Goal: Task Accomplishment & Management: Complete application form

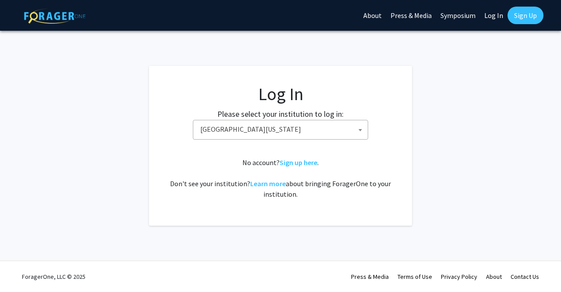
select select "31"
click at [387, 138] on div "Please select your institution to log in: Baylor University Brandeis University…" at bounding box center [280, 124] width 241 height 32
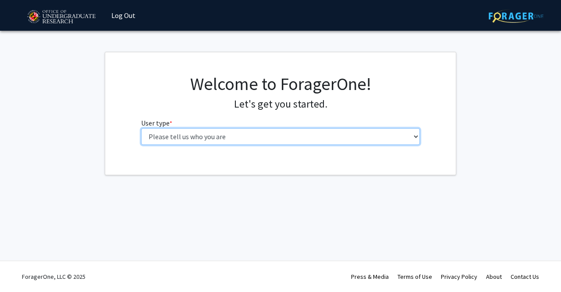
click at [292, 131] on select "Please tell us who you are Undergraduate Student Master's Student Doctoral Cand…" at bounding box center [280, 136] width 279 height 17
select select "1: undergrad"
click at [141, 128] on select "Please tell us who you are Undergraduate Student Master's Student Doctoral Cand…" at bounding box center [280, 136] width 279 height 17
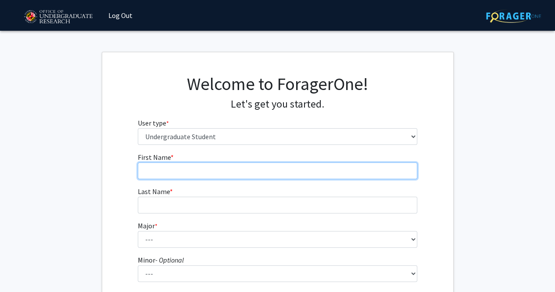
click at [255, 174] on input "First Name * required" at bounding box center [277, 170] width 279 height 17
type input "[PERSON_NAME]"
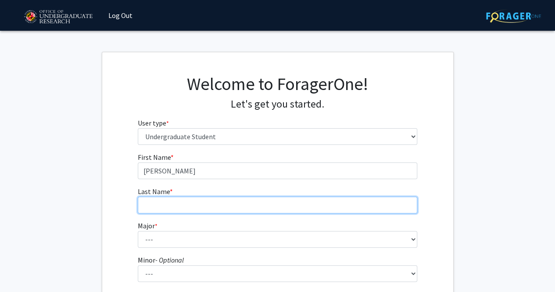
click at [243, 200] on input "Last Name * required" at bounding box center [277, 204] width 279 height 17
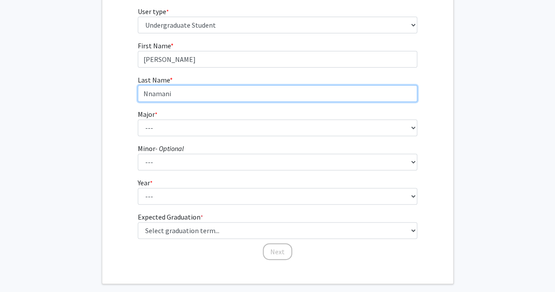
scroll to position [121, 0]
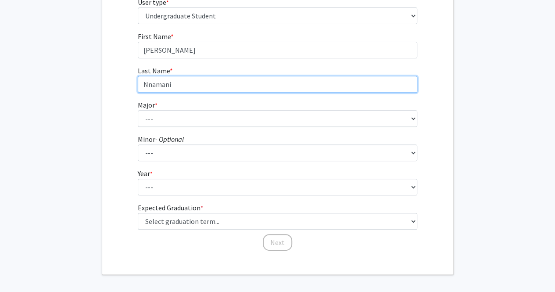
type input "Nnamani"
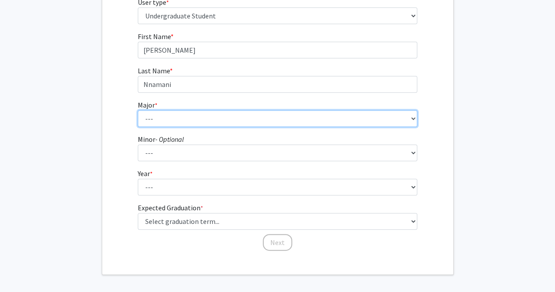
click at [334, 119] on select "--- Accounting Aerospace Engineering African American and Africana Studies Agri…" at bounding box center [277, 118] width 279 height 17
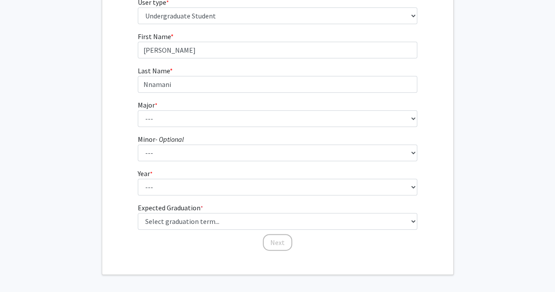
click at [464, 96] on fg-get-started "Welcome to ForagerOne! Let's get you started. User type * required Please tell …" at bounding box center [277, 102] width 555 height 343
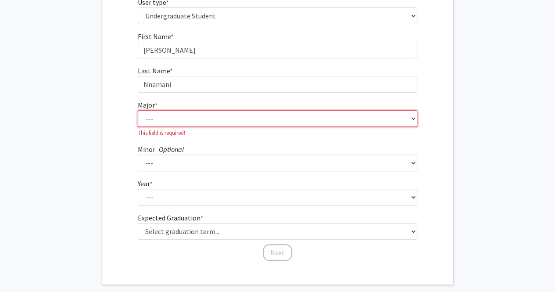
click at [293, 116] on select "--- Accounting Aerospace Engineering African American and Africana Studies Agri…" at bounding box center [277, 118] width 279 height 17
select select "56: 2357"
click at [138, 110] on select "--- Accounting Aerospace Engineering African American and Africana Studies Agri…" at bounding box center [277, 118] width 279 height 17
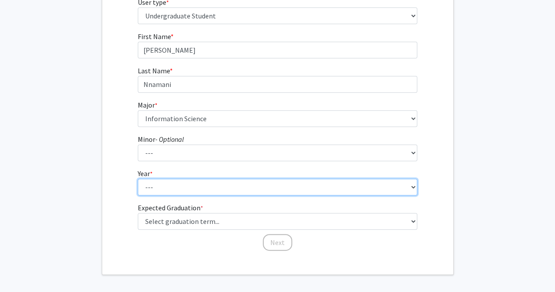
click at [260, 180] on select "--- First-year Sophomore Junior Senior Postbaccalaureate Certificate" at bounding box center [277, 186] width 279 height 17
select select "3: junior"
click at [138, 178] on select "--- First-year Sophomore Junior Senior Postbaccalaureate Certificate" at bounding box center [277, 186] width 279 height 17
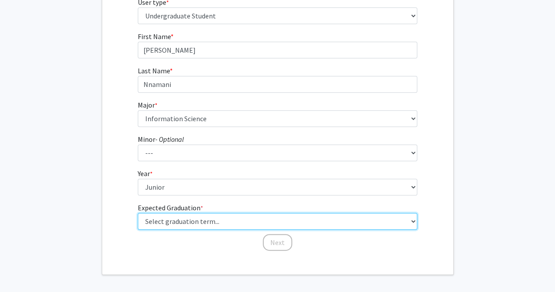
click at [248, 221] on select "Select graduation term... Spring 2025 Summer 2025 Fall 2025 Winter 2025 Spring …" at bounding box center [277, 221] width 279 height 17
select select "9: spring_2027"
click at [138, 213] on select "Select graduation term... Spring 2025 Summer 2025 Fall 2025 Winter 2025 Spring …" at bounding box center [277, 221] width 279 height 17
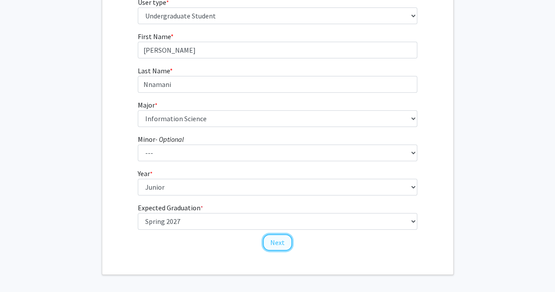
click at [281, 242] on button "Next" at bounding box center [277, 242] width 29 height 17
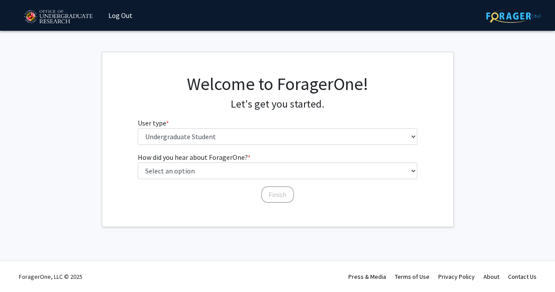
scroll to position [0, 0]
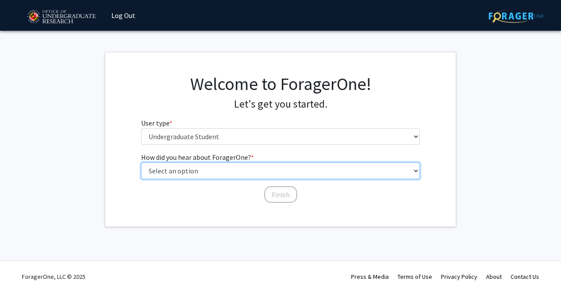
click at [241, 171] on select "Select an option Peer/student recommendation Faculty/staff recommendation Unive…" at bounding box center [280, 170] width 279 height 17
select select "3: university_website"
click at [141, 162] on select "Select an option Peer/student recommendation Faculty/staff recommendation Unive…" at bounding box center [280, 170] width 279 height 17
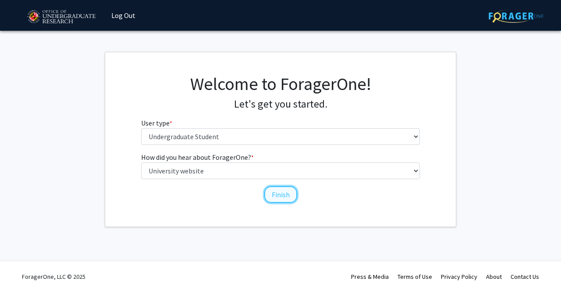
click at [282, 191] on button "Finish" at bounding box center [280, 194] width 33 height 17
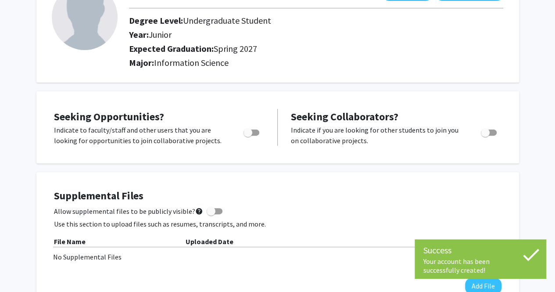
scroll to position [73, 0]
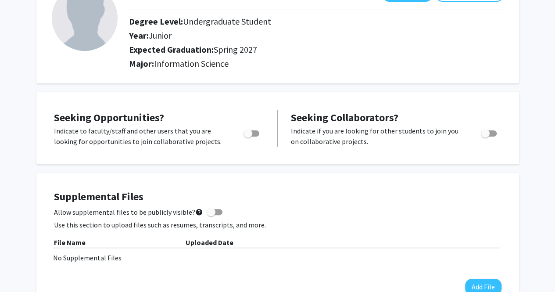
click at [252, 129] on span "Toggle" at bounding box center [247, 133] width 9 height 9
click at [248, 136] on input "Are you actively seeking opportunities?" at bounding box center [247, 136] width 0 height 0
checkbox input "true"
click at [488, 129] on span "Toggle" at bounding box center [485, 133] width 9 height 9
click at [485, 136] on input "Would you like to receive other student requests to work with you?" at bounding box center [485, 136] width 0 height 0
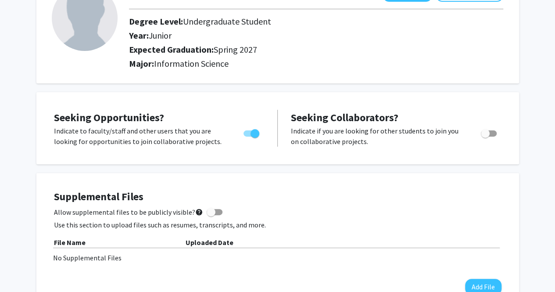
checkbox input "true"
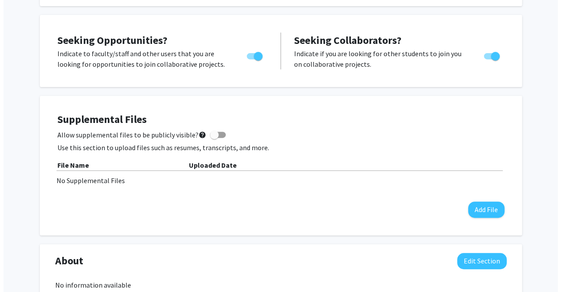
scroll to position [153, 0]
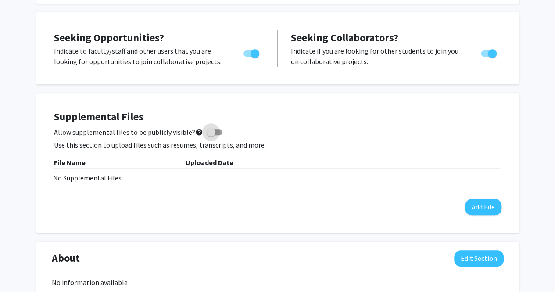
click at [210, 135] on span at bounding box center [211, 132] width 9 height 9
click at [210, 135] on input "Allow supplemental files to be publicly visible? help" at bounding box center [210, 135] width 0 height 0
checkbox input "true"
click at [476, 206] on button "Add File" at bounding box center [483, 207] width 36 height 16
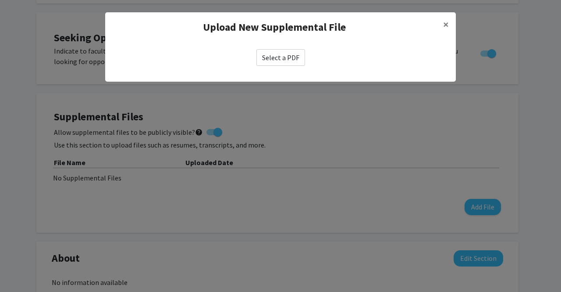
click at [281, 57] on label "Select a PDF" at bounding box center [281, 57] width 49 height 17
click at [0, 0] on input "Select a PDF" at bounding box center [0, 0] width 0 height 0
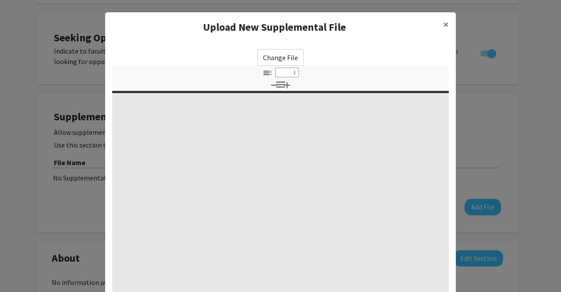
select select "custom"
type input "0"
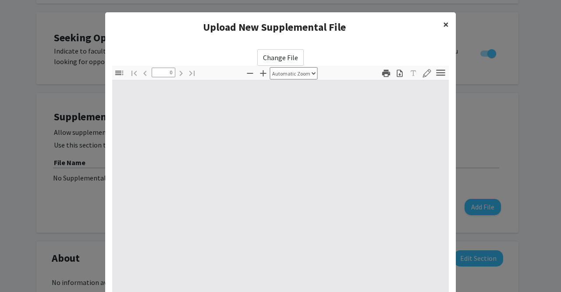
select select "custom"
type input "1"
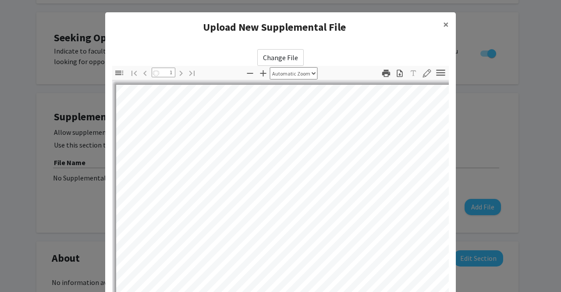
select select "auto"
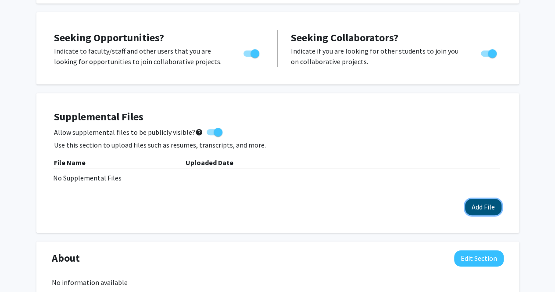
click at [490, 201] on button "Add File" at bounding box center [483, 207] width 36 height 16
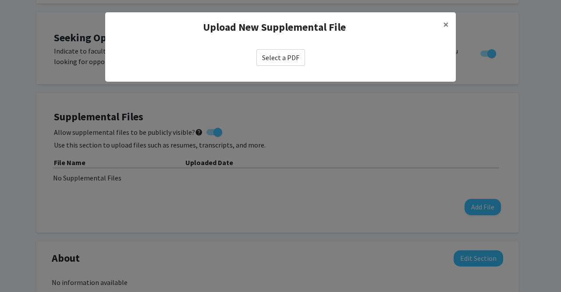
click at [289, 61] on label "Select a PDF" at bounding box center [281, 57] width 49 height 17
click at [0, 0] on input "Select a PDF" at bounding box center [0, 0] width 0 height 0
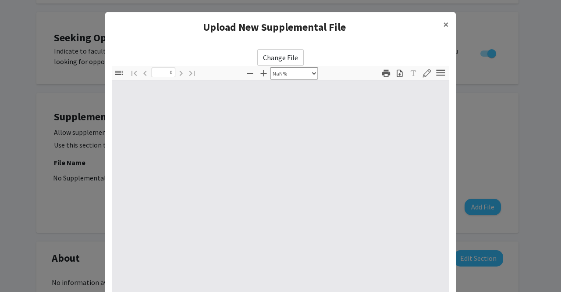
select select "auto"
type input "1"
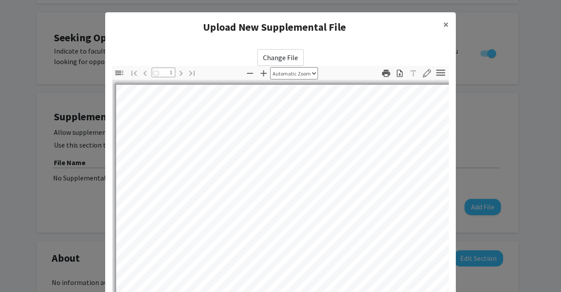
select select "auto"
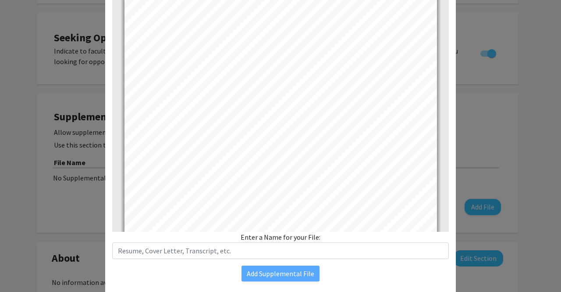
scroll to position [123, 0]
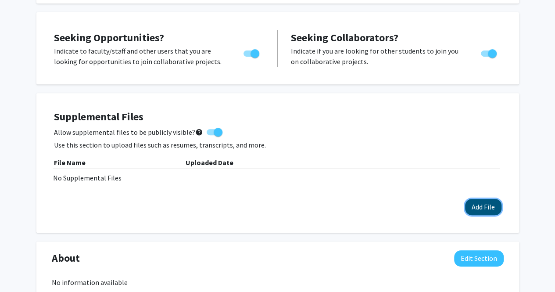
click at [476, 200] on button "Add File" at bounding box center [483, 207] width 36 height 16
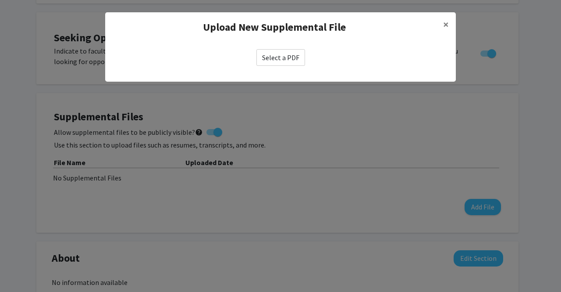
click at [297, 60] on label "Select a PDF" at bounding box center [281, 57] width 49 height 17
click at [0, 0] on input "Select a PDF" at bounding box center [0, 0] width 0 height 0
select select "custom"
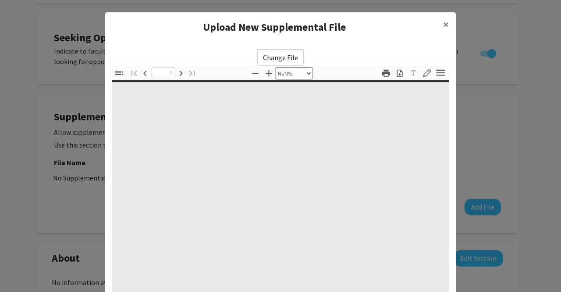
type input "0"
select select "custom"
type input "1"
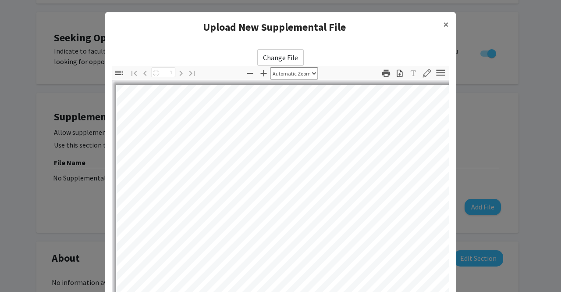
select select "auto"
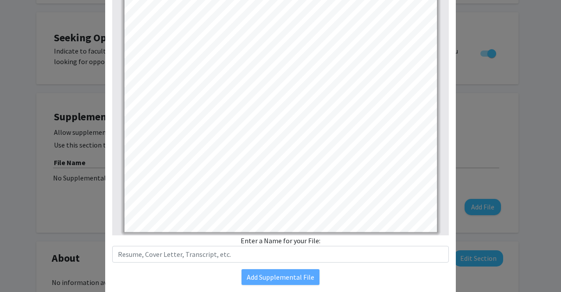
scroll to position [96, 0]
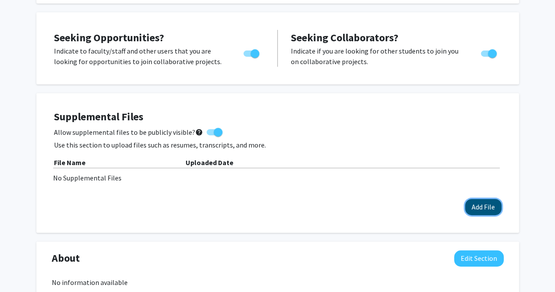
click at [474, 203] on button "Add File" at bounding box center [483, 207] width 36 height 16
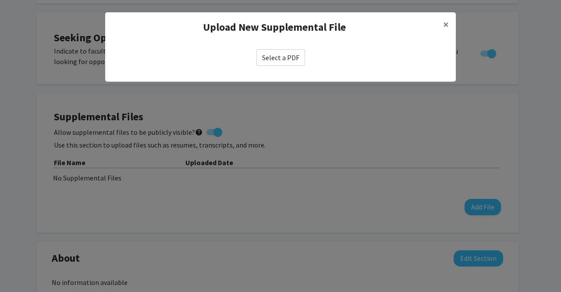
click at [277, 59] on label "Select a PDF" at bounding box center [281, 57] width 49 height 17
click at [0, 0] on input "Select a PDF" at bounding box center [0, 0] width 0 height 0
select select "custom"
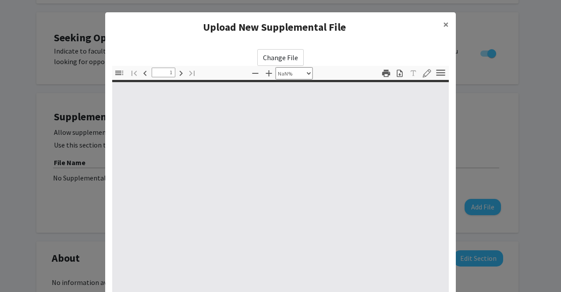
type input "0"
select select "custom"
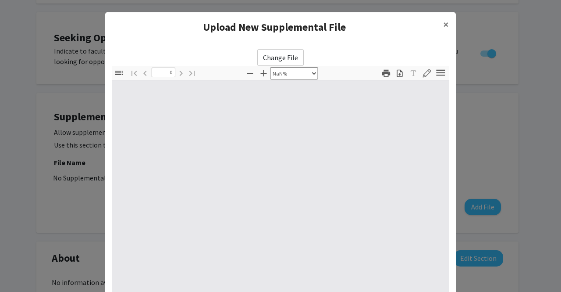
type input "1"
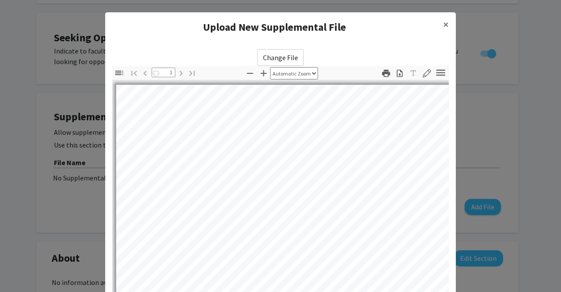
select select "auto"
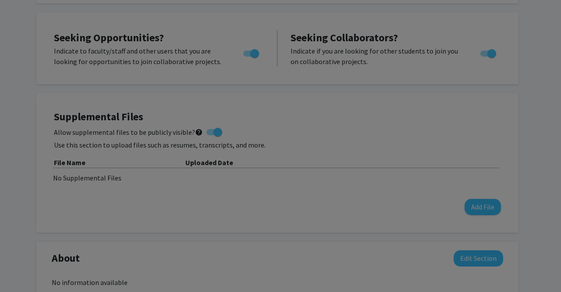
scroll to position [94, 0]
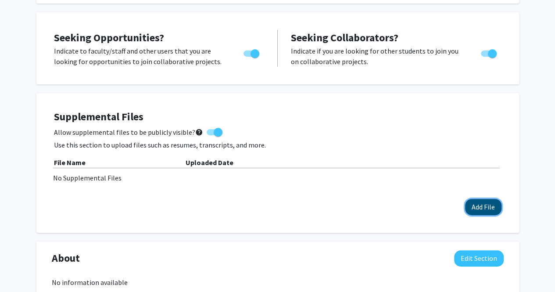
click at [467, 208] on button "Add File" at bounding box center [483, 207] width 36 height 16
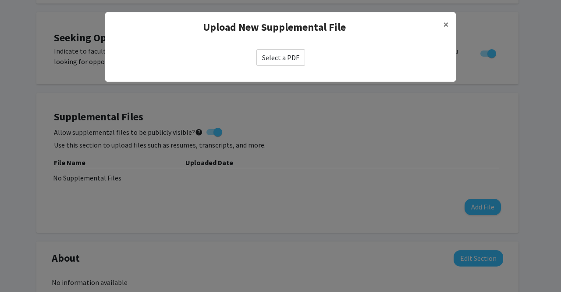
click at [281, 59] on label "Select a PDF" at bounding box center [281, 57] width 49 height 17
click at [0, 0] on input "Select a PDF" at bounding box center [0, 0] width 0 height 0
select select "custom"
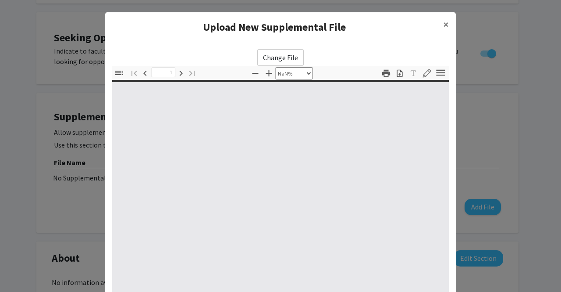
type input "0"
select select "custom"
type input "1"
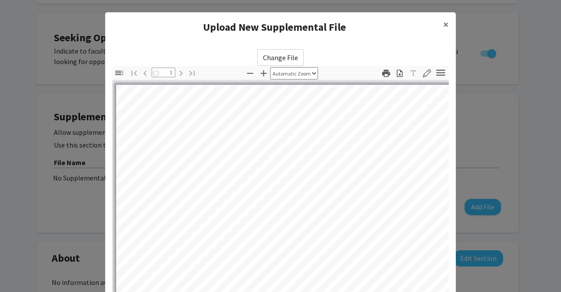
select select "auto"
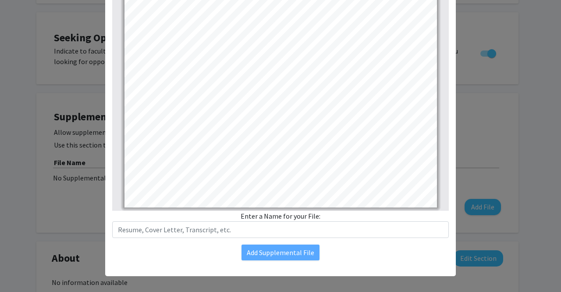
scroll to position [123, 0]
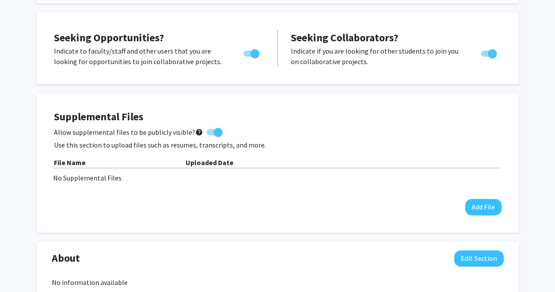
click at [471, 194] on div "Supplemental Files Allow supplemental files to be publicly visible? help Use th…" at bounding box center [277, 162] width 447 height 104
click at [484, 207] on button "Add File" at bounding box center [483, 207] width 36 height 16
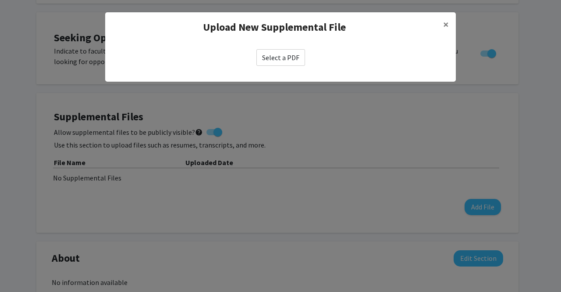
click at [289, 54] on label "Select a PDF" at bounding box center [281, 57] width 49 height 17
click at [0, 0] on input "Select a PDF" at bounding box center [0, 0] width 0 height 0
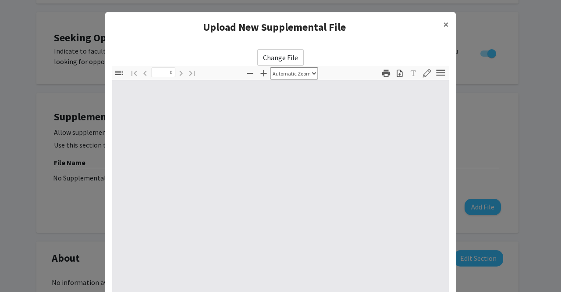
select select "custom"
type input "1"
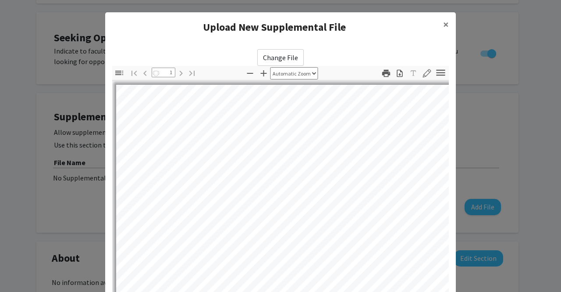
select select "auto"
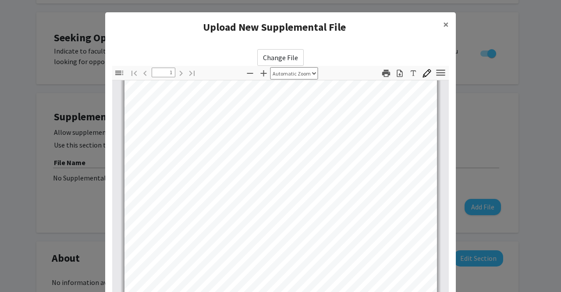
scroll to position [108, 0]
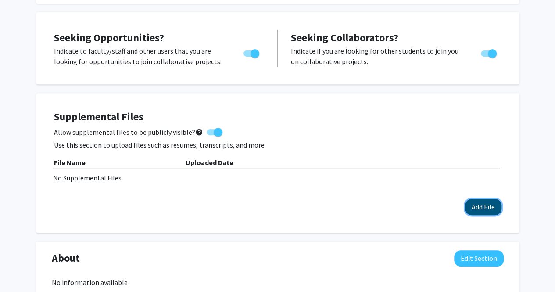
click at [486, 207] on button "Add File" at bounding box center [483, 207] width 36 height 16
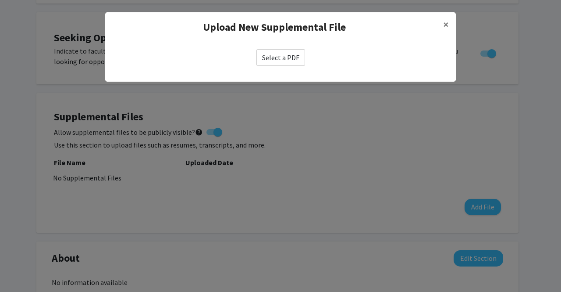
click at [295, 57] on label "Select a PDF" at bounding box center [281, 57] width 49 height 17
click at [0, 0] on input "Select a PDF" at bounding box center [0, 0] width 0 height 0
select select "custom"
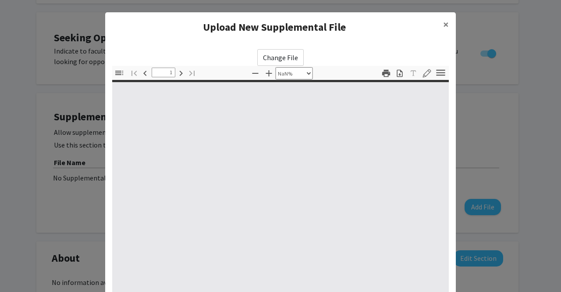
type input "0"
select select "custom"
type input "1"
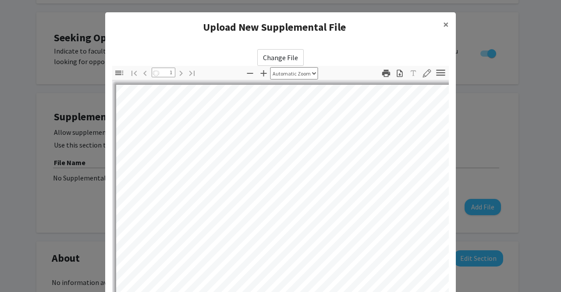
select select "auto"
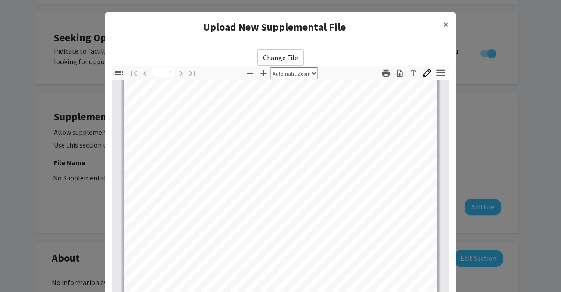
scroll to position [117, 0]
click at [346, 43] on div "Change File Thumbnails Document Outline Attachments Layers Current Outline Item…" at bounding box center [280, 213] width 351 height 343
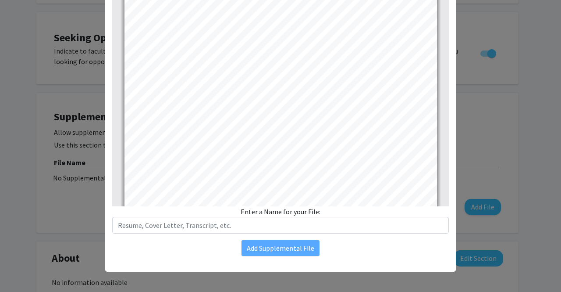
scroll to position [164, 0]
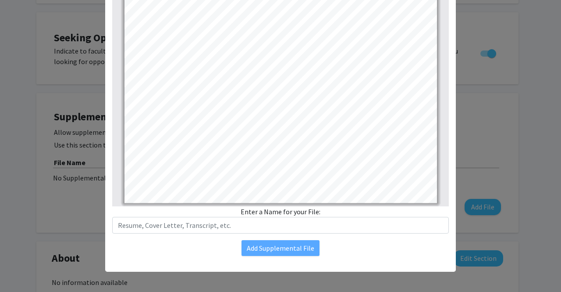
click at [275, 210] on div "Enter a Name for your File:" at bounding box center [280, 219] width 337 height 27
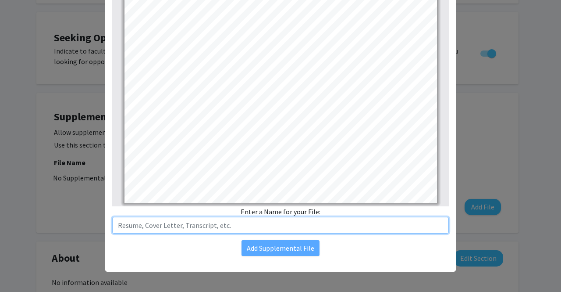
click at [281, 217] on input "text" at bounding box center [280, 225] width 337 height 17
type input "Resume"
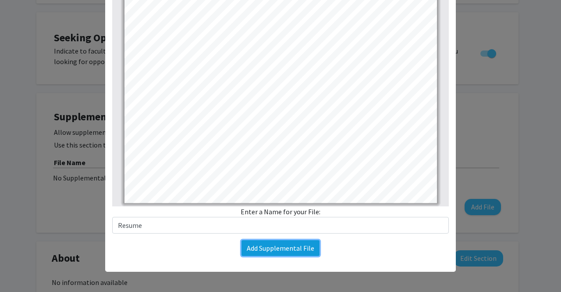
click at [278, 252] on button "Add Supplemental File" at bounding box center [281, 248] width 78 height 16
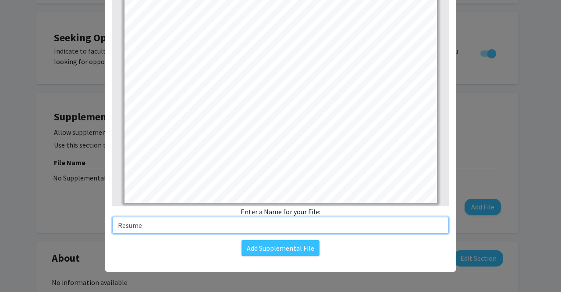
click at [290, 226] on input "Resume" at bounding box center [280, 225] width 337 height 17
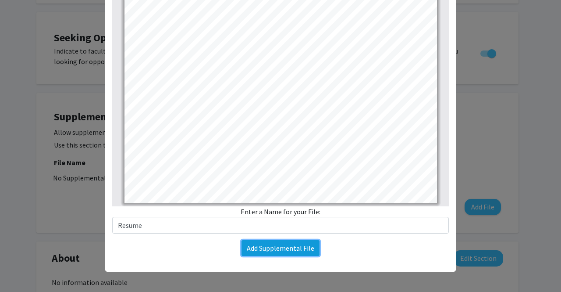
click at [282, 244] on button "Add Supplemental File" at bounding box center [281, 248] width 78 height 16
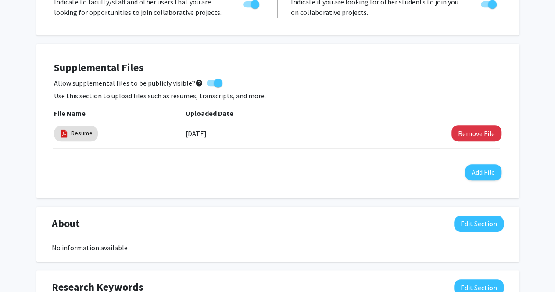
scroll to position [0, 0]
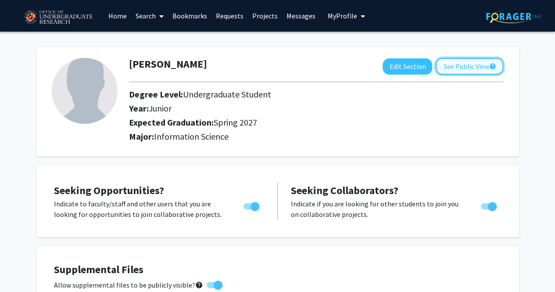
click at [483, 62] on button "See Public View help" at bounding box center [469, 66] width 68 height 17
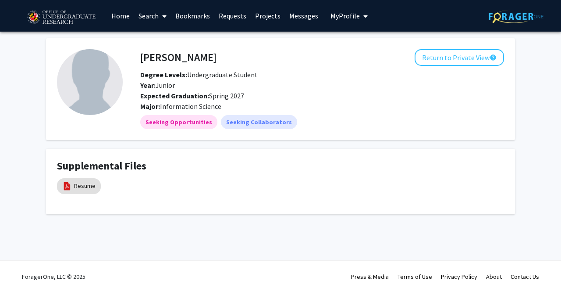
click at [122, 16] on link "Home" at bounding box center [120, 15] width 27 height 31
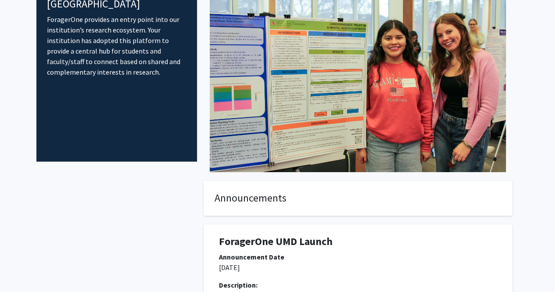
scroll to position [78, 0]
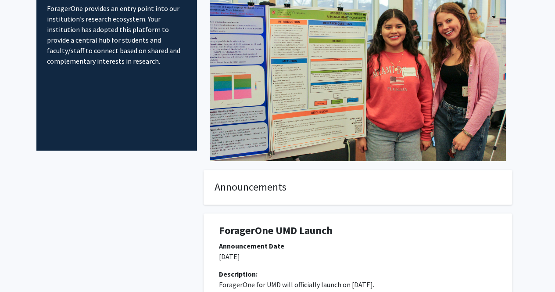
click at [350, 213] on div "ForagerOne UMD Launch Announcement Date [DATE] Description: ForagerOne for UMD …" at bounding box center [357, 260] width 295 height 95
click at [358, 268] on div "Description:" at bounding box center [358, 273] width 278 height 11
click at [292, 240] on div "Announcement Date" at bounding box center [358, 245] width 278 height 11
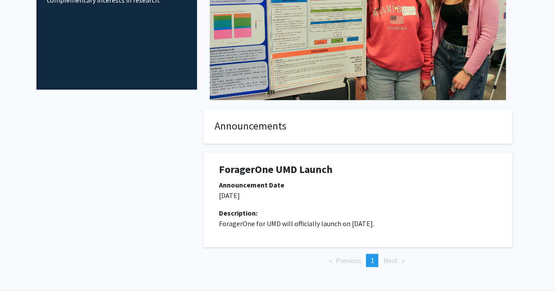
scroll to position [140, 0]
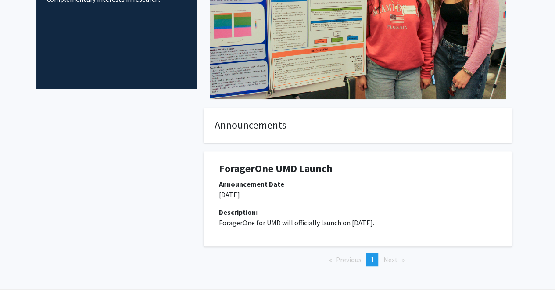
click at [338, 211] on div "Description:" at bounding box center [358, 212] width 278 height 11
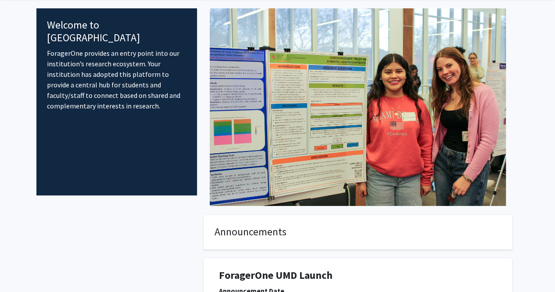
scroll to position [0, 0]
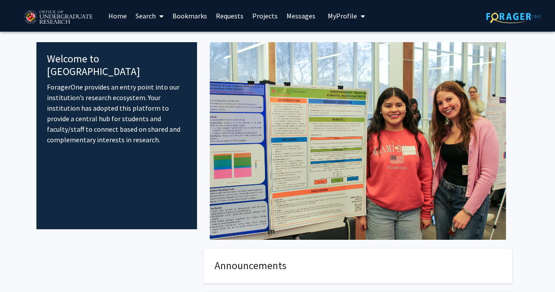
click at [125, 14] on link "Home" at bounding box center [117, 15] width 27 height 31
click at [149, 16] on link "Search" at bounding box center [149, 15] width 37 height 31
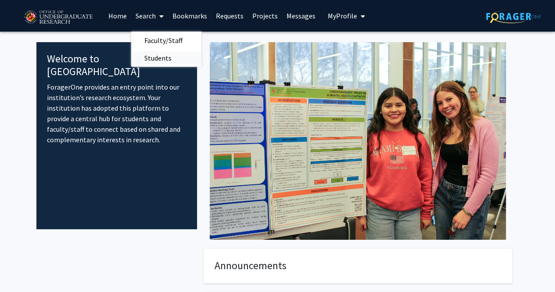
click at [169, 57] on span "Students" at bounding box center [157, 58] width 53 height 18
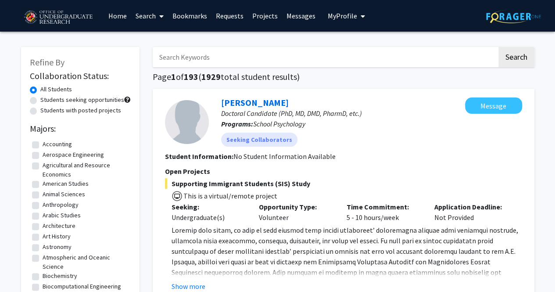
click at [234, 14] on link "Requests" at bounding box center [229, 15] width 36 height 31
